Goal: Information Seeking & Learning: Compare options

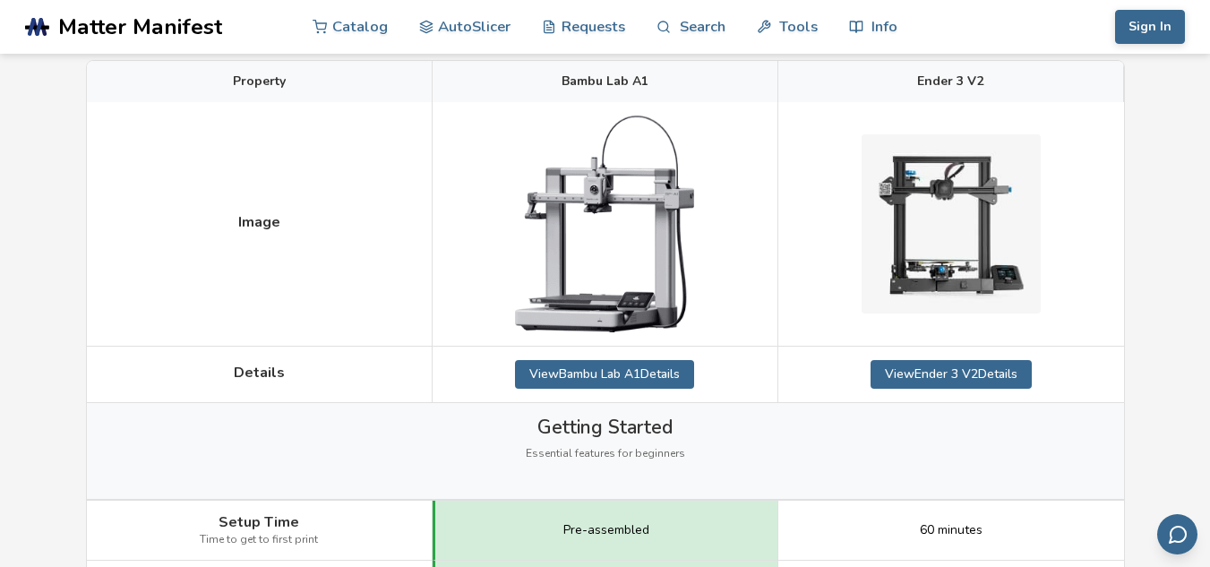
scroll to position [179, 0]
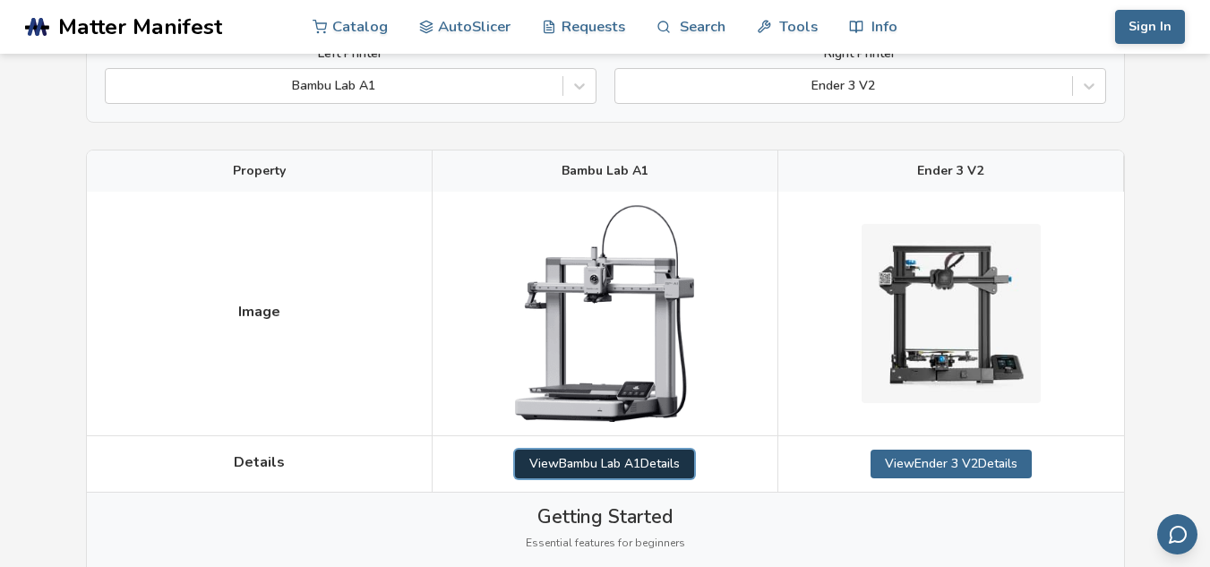
click at [647, 462] on link "View Bambu Lab A1 Details" at bounding box center [604, 464] width 179 height 29
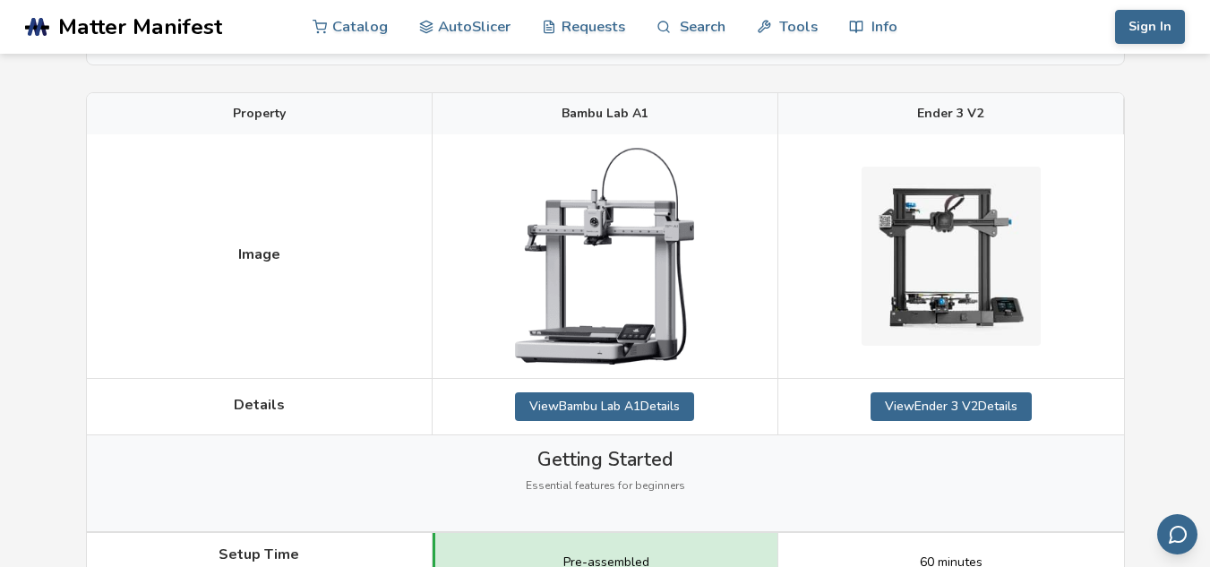
scroll to position [269, 0]
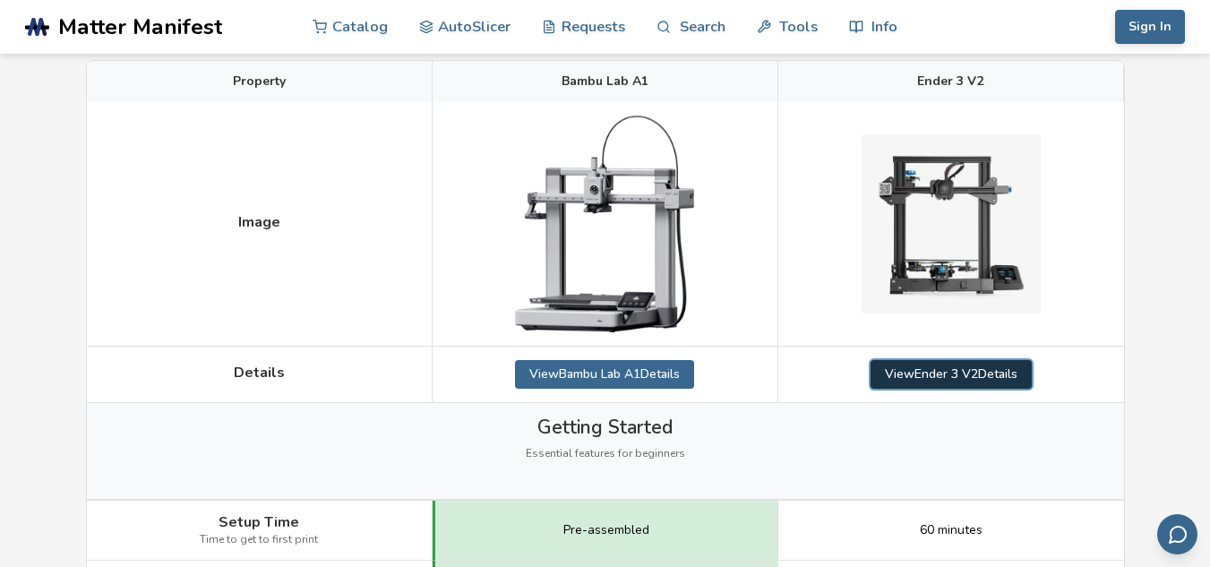
click at [927, 377] on link "View Ender 3 V2 Details" at bounding box center [950, 374] width 161 height 29
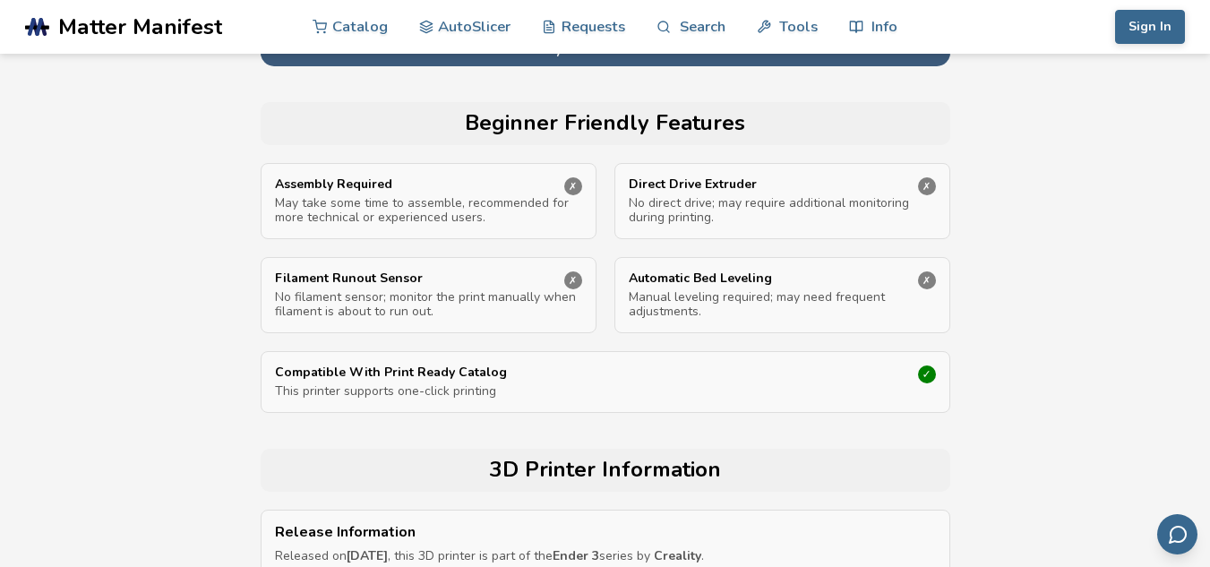
scroll to position [716, 0]
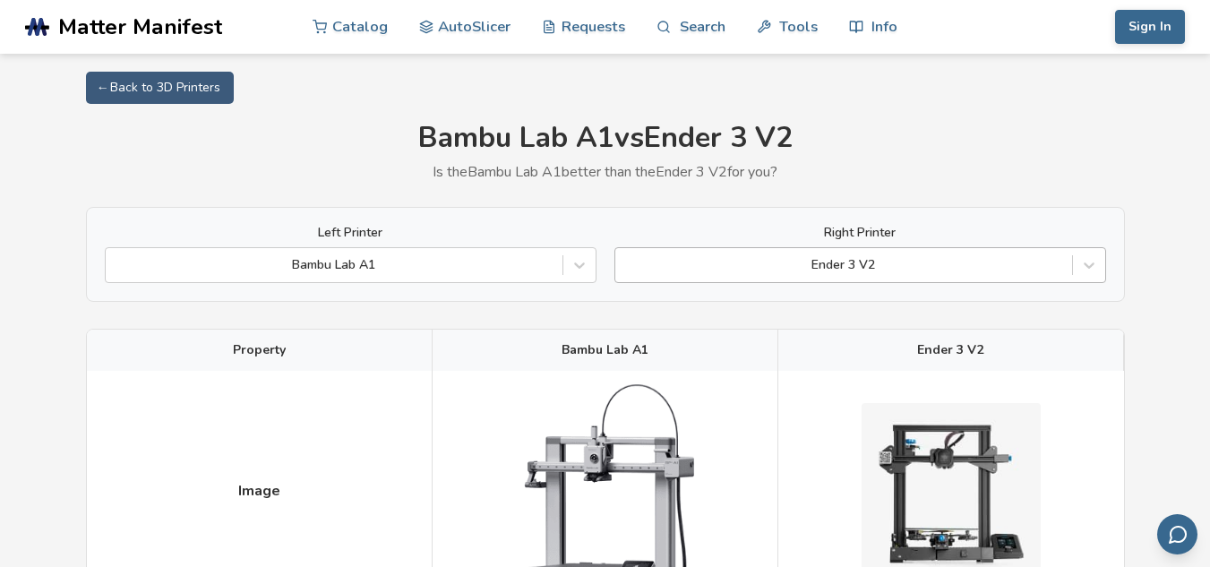
click at [784, 261] on div at bounding box center [843, 265] width 439 height 18
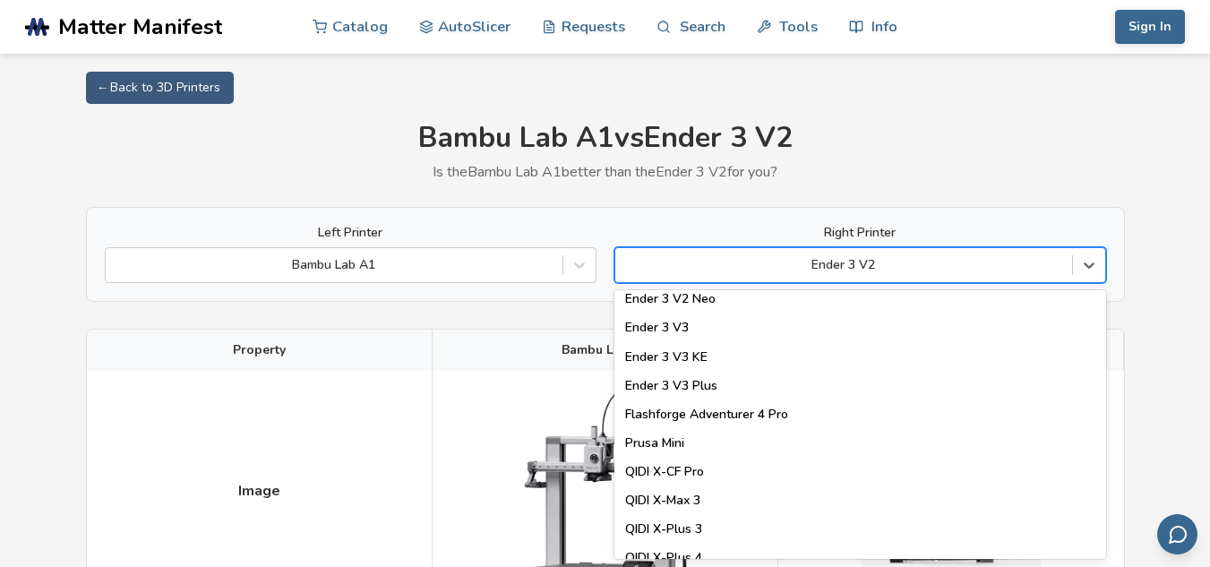
scroll to position [1881, 0]
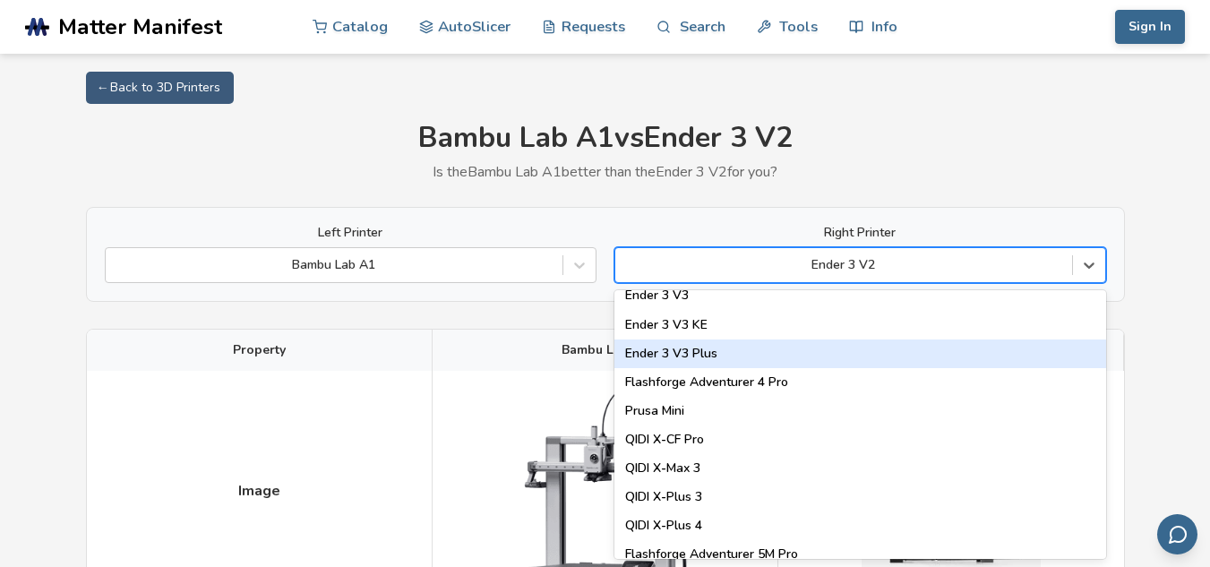
click at [745, 362] on div "Ender 3 V3 Plus" at bounding box center [860, 353] width 492 height 29
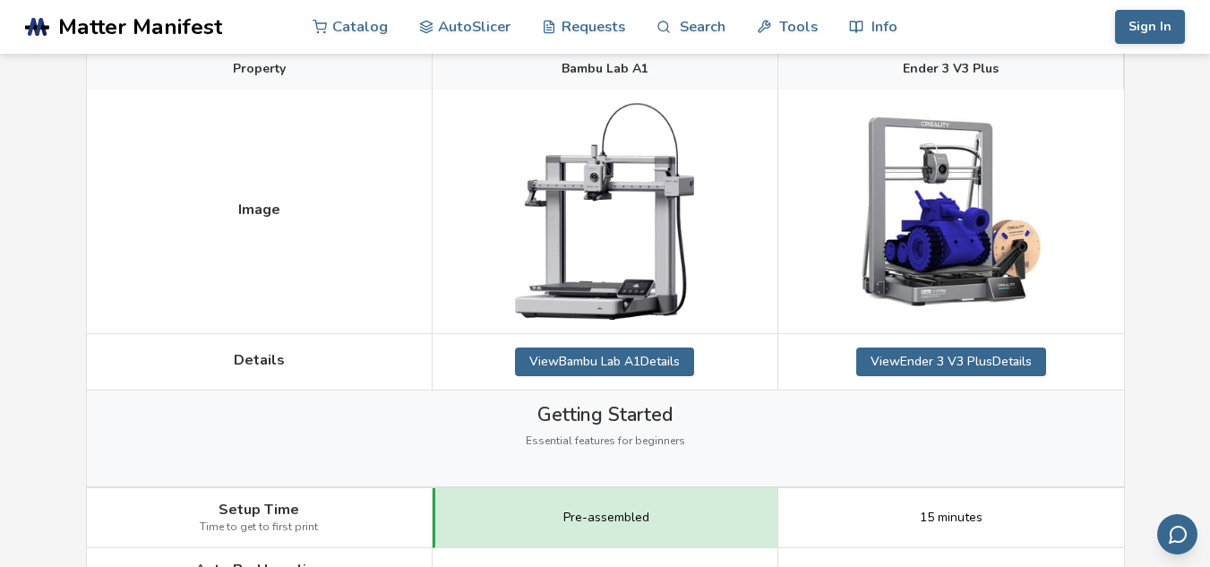
scroll to position [90, 0]
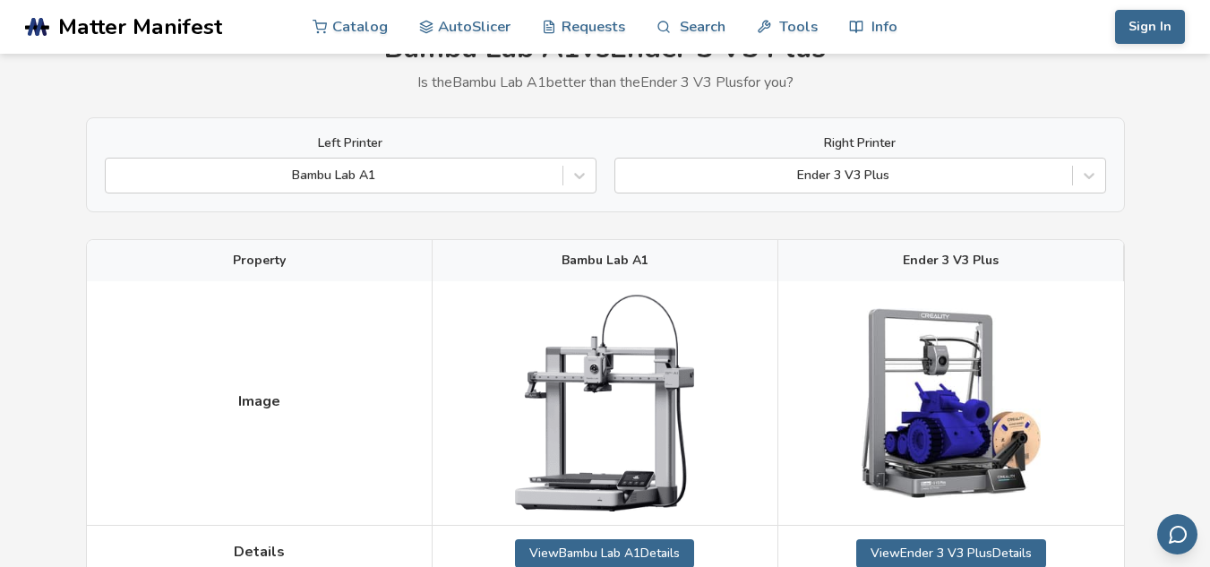
click at [624, 350] on img at bounding box center [604, 403] width 179 height 216
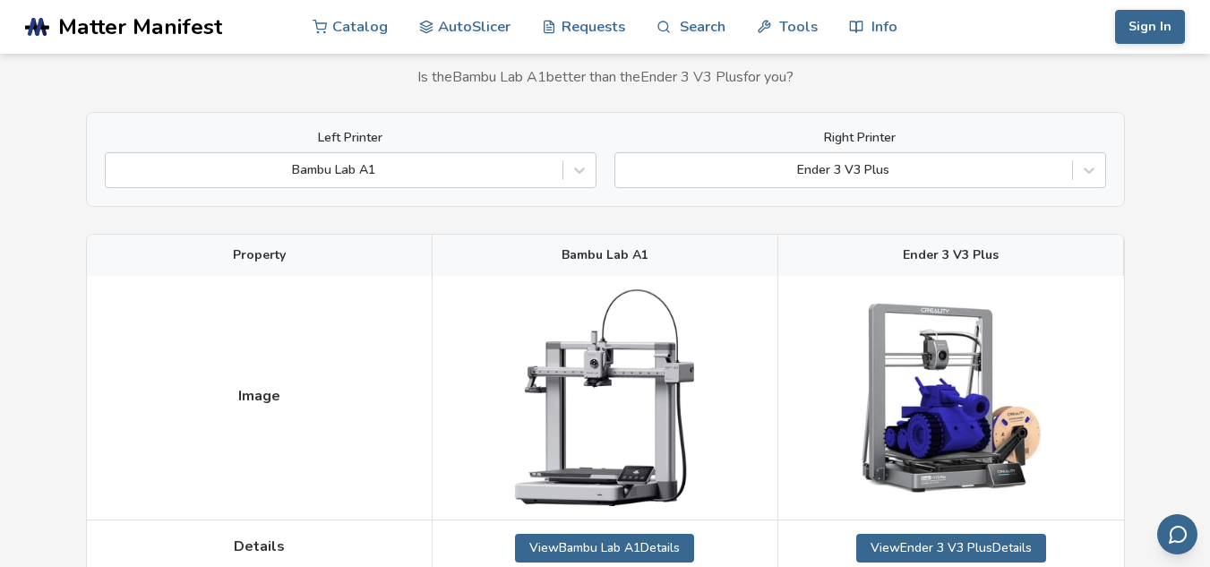
scroll to position [269, 0]
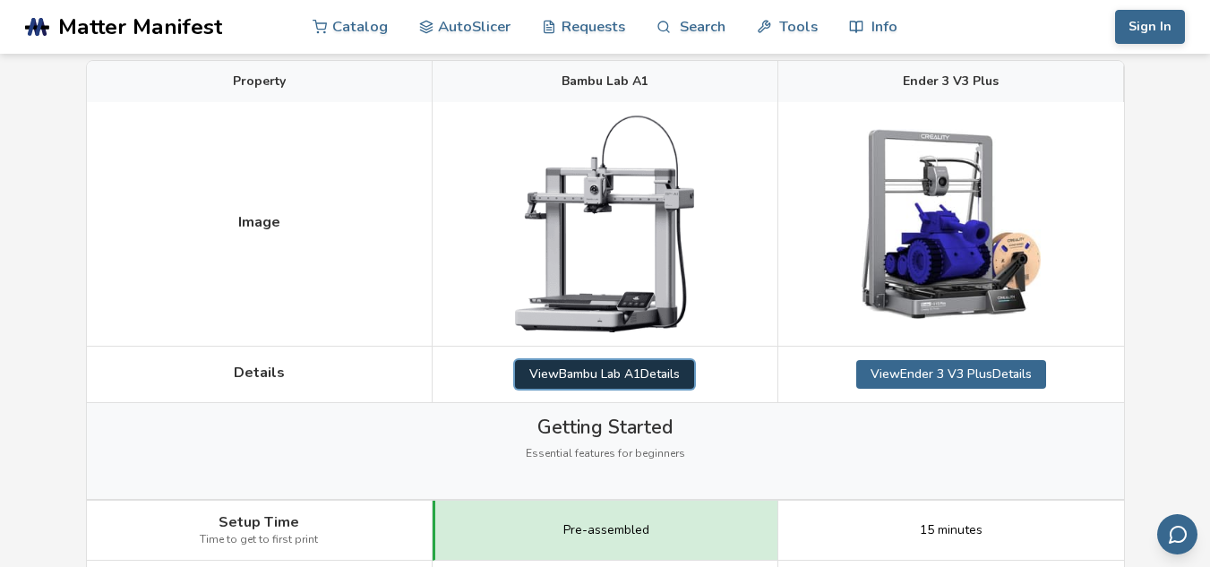
click at [621, 363] on link "View Bambu Lab A1 Details" at bounding box center [604, 374] width 179 height 29
